Goal: Information Seeking & Learning: Check status

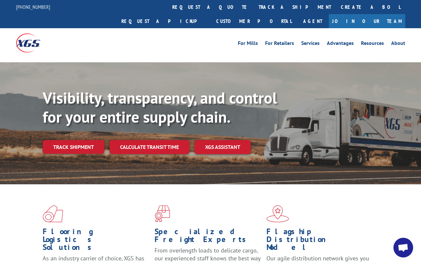
drag, startPoint x: 176, startPoint y: 4, endPoint x: 180, endPoint y: 9, distance: 6.2
click at [254, 4] on link "track a shipment" at bounding box center [295, 7] width 82 height 14
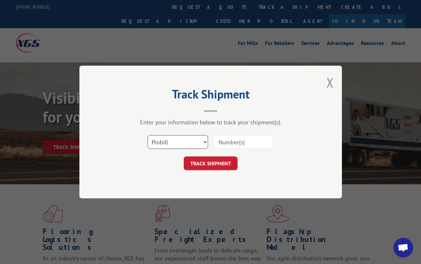
click at [184, 143] on select "Select category... Probill BOL PO" at bounding box center [178, 142] width 60 height 14
select select "bol"
click at [148, 135] on select "Select category... Probill BOL PO" at bounding box center [178, 142] width 60 height 14
click at [236, 141] on input at bounding box center [243, 142] width 60 height 14
paste input "7053458"
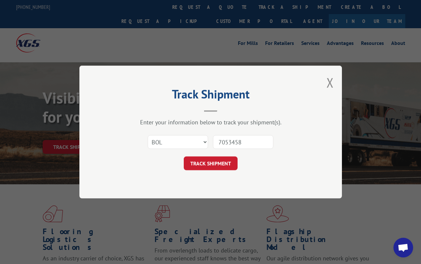
type input "7053458"
click at [214, 172] on div "Track Shipment Enter your information below to track your shipment(s). Select c…" at bounding box center [210, 132] width 263 height 133
click at [214, 167] on button "TRACK SHIPMENT" at bounding box center [211, 164] width 54 height 14
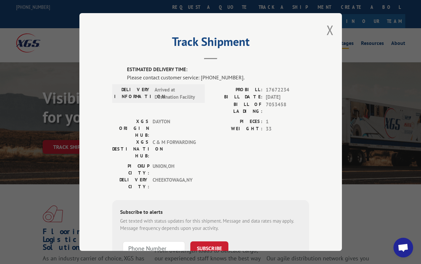
click at [327, 30] on button "Close modal" at bounding box center [330, 29] width 7 height 17
